Goal: Information Seeking & Learning: Find specific page/section

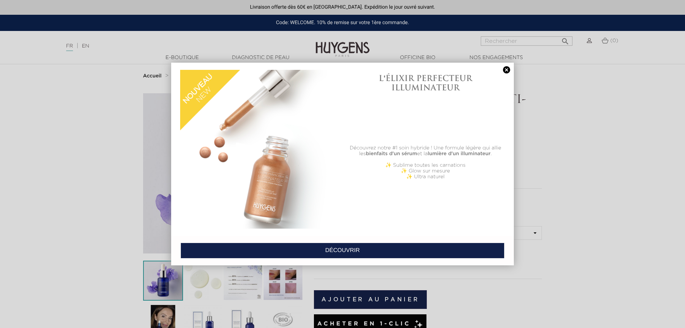
click at [505, 68] on link at bounding box center [507, 70] width 10 height 8
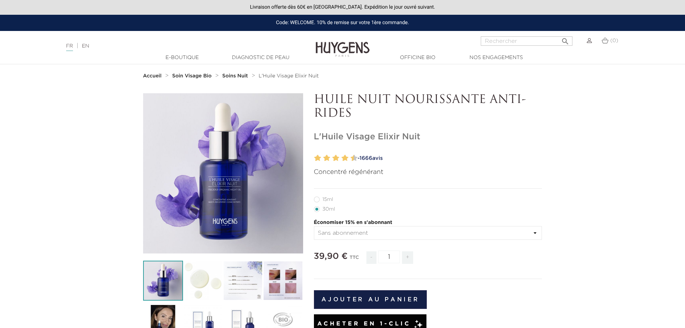
click at [505, 44] on input "Rechercher" at bounding box center [527, 40] width 92 height 9
type input "essen"
click at [559, 34] on button " Rechercher" at bounding box center [565, 39] width 13 height 10
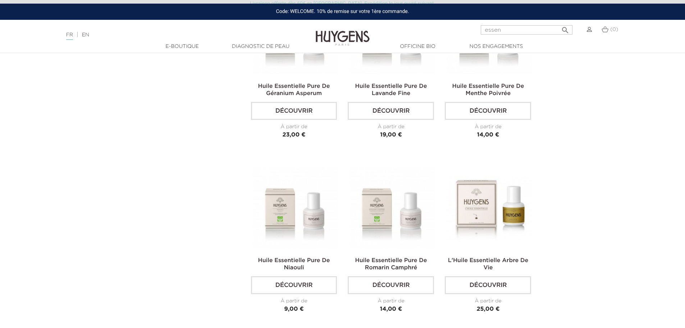
scroll to position [216, 0]
